Goal: Transaction & Acquisition: Purchase product/service

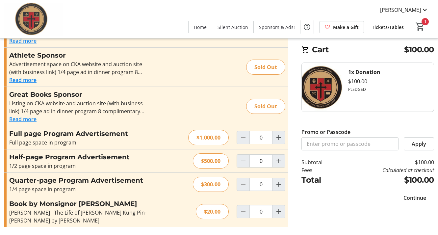
scroll to position [140, 0]
click at [408, 200] on span "Continue" at bounding box center [415, 198] width 23 height 8
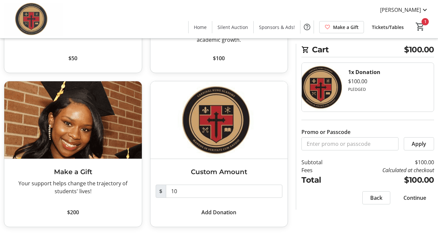
scroll to position [144, 0]
click at [412, 199] on span "Continue" at bounding box center [415, 198] width 23 height 8
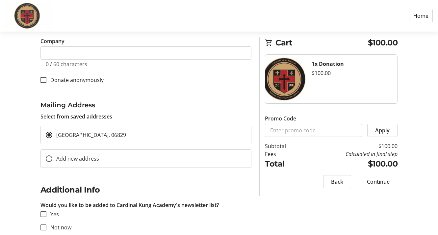
scroll to position [168, 0]
click at [75, 158] on label "Add new address" at bounding box center [75, 158] width 47 height 8
click at [52, 158] on input "Add new address" at bounding box center [49, 158] width 7 height 7
radio input "true"
select select
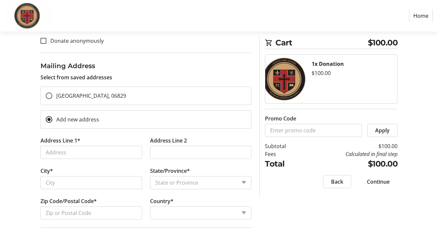
scroll to position [208, 0]
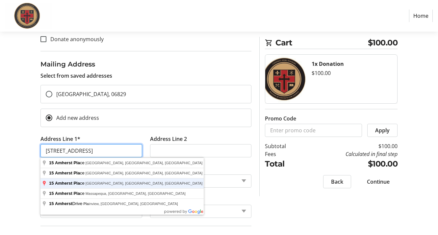
type input "[STREET_ADDRESS]"
type input "[GEOGRAPHIC_DATA]"
select select
type input "06902"
select select "US"
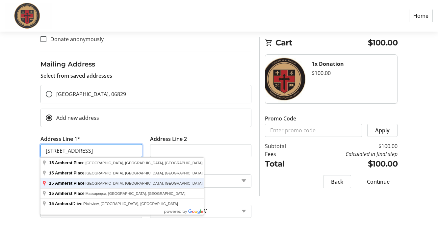
select select "CT"
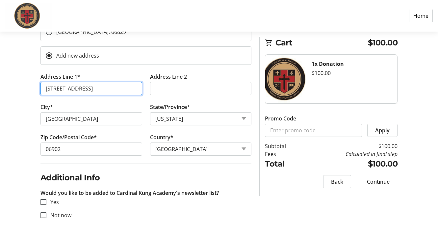
scroll to position [271, 0]
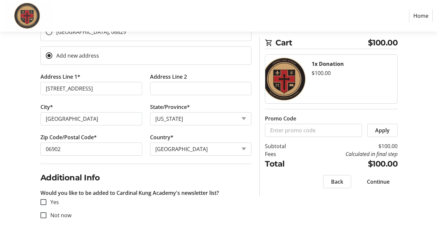
click at [64, 216] on label "Not now" at bounding box center [58, 215] width 25 height 8
click at [46, 216] on input "Not now" at bounding box center [43, 215] width 6 height 6
checkbox input "true"
click at [383, 183] on span "Continue" at bounding box center [378, 182] width 23 height 8
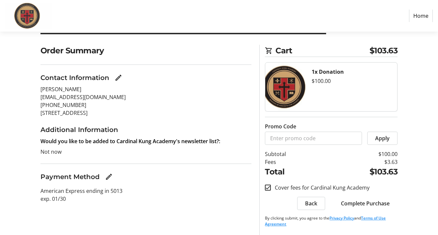
scroll to position [41, 0]
click at [374, 204] on span "Complete Purchase" at bounding box center [365, 203] width 49 height 8
